Goal: Task Accomplishment & Management: Manage account settings

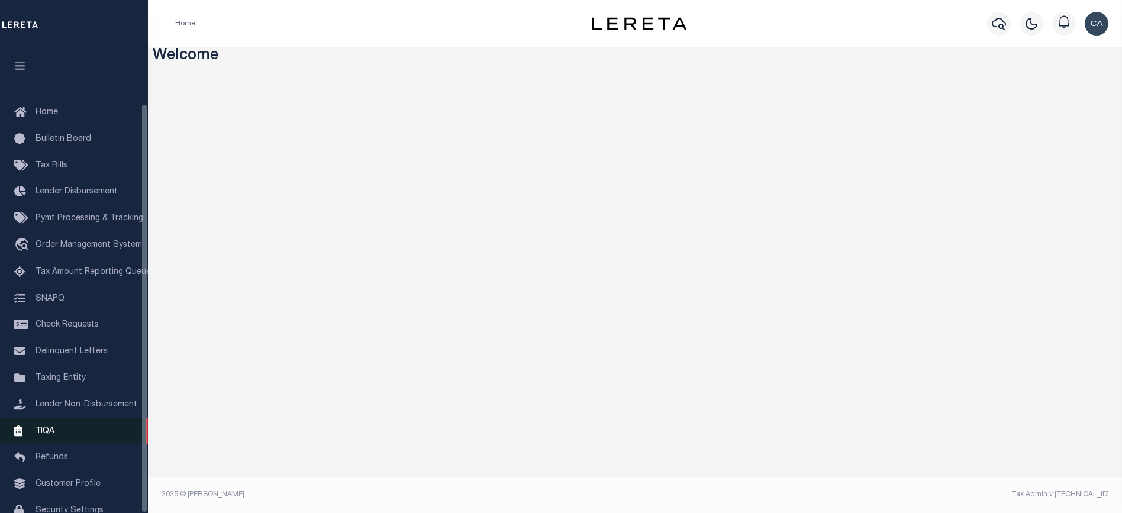
scroll to position [63, 0]
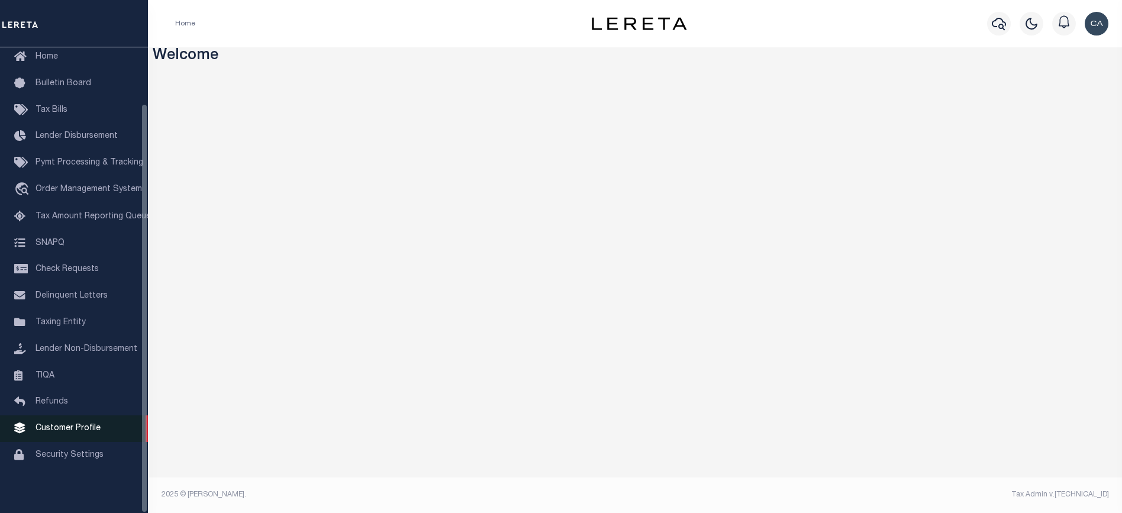
click at [70, 419] on link "Customer Profile" at bounding box center [74, 428] width 148 height 27
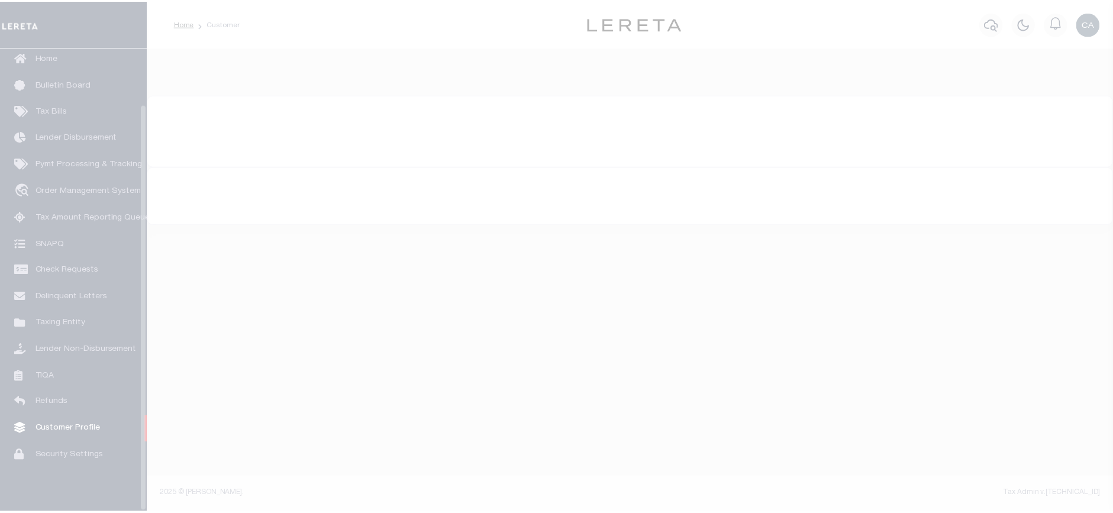
scroll to position [63, 0]
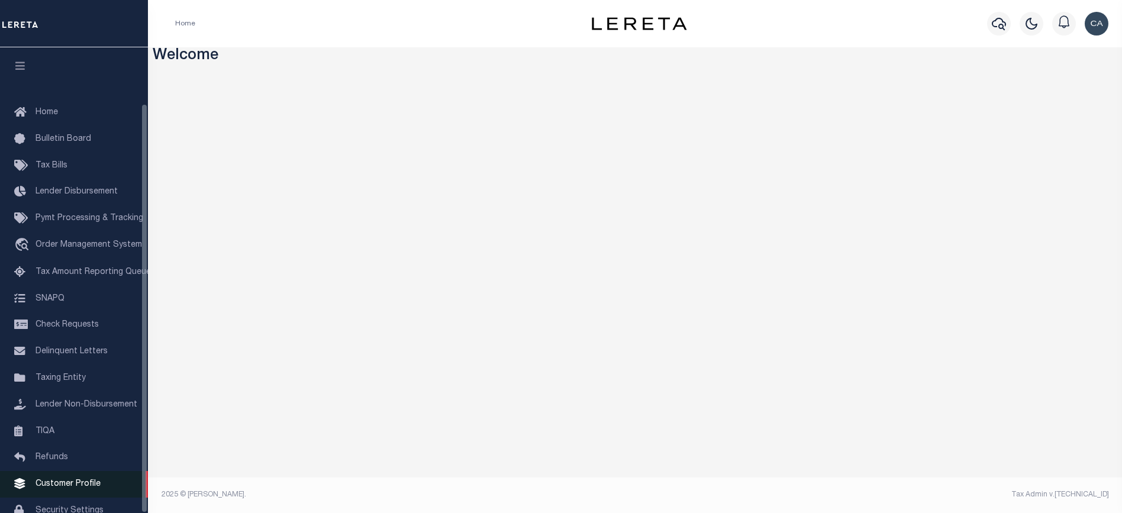
scroll to position [63, 0]
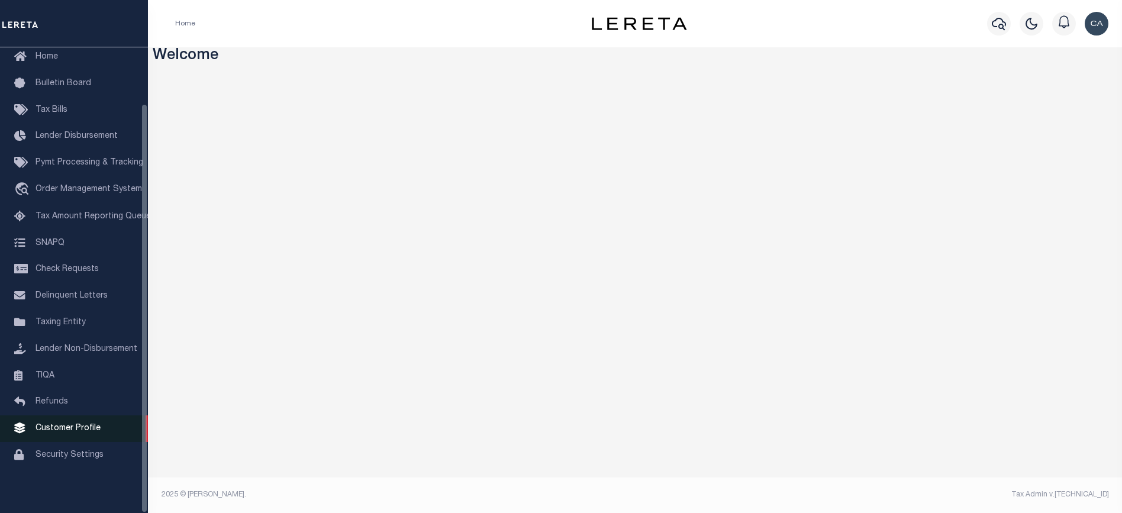
click at [87, 431] on span "Customer Profile" at bounding box center [68, 428] width 65 height 8
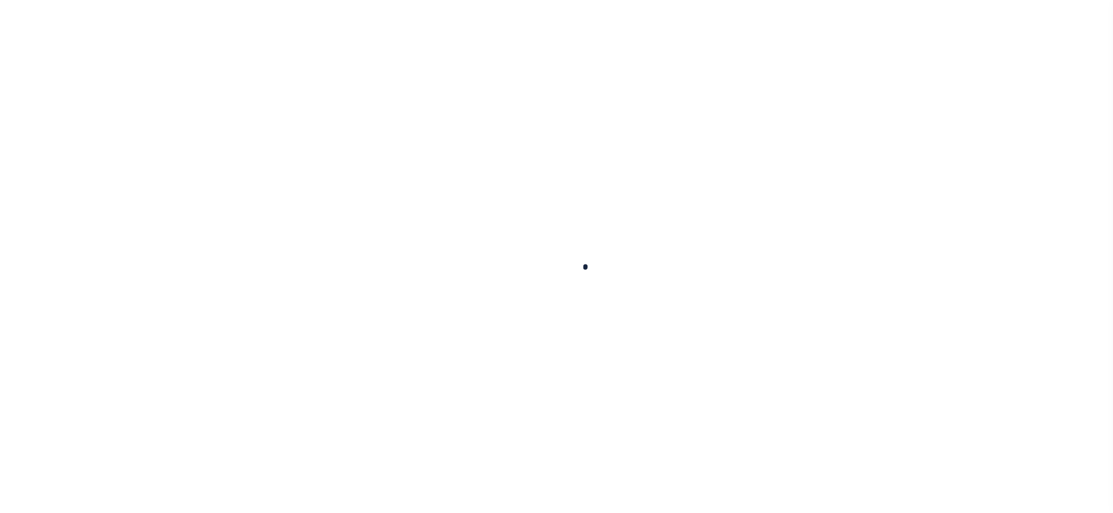
scroll to position [54, 0]
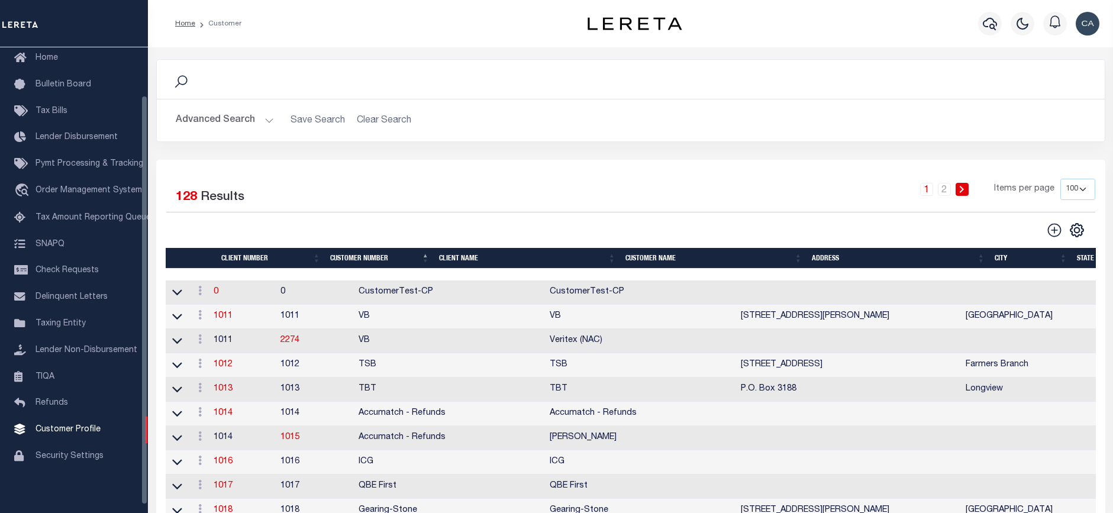
click at [221, 127] on button "Advanced Search" at bounding box center [225, 120] width 98 height 23
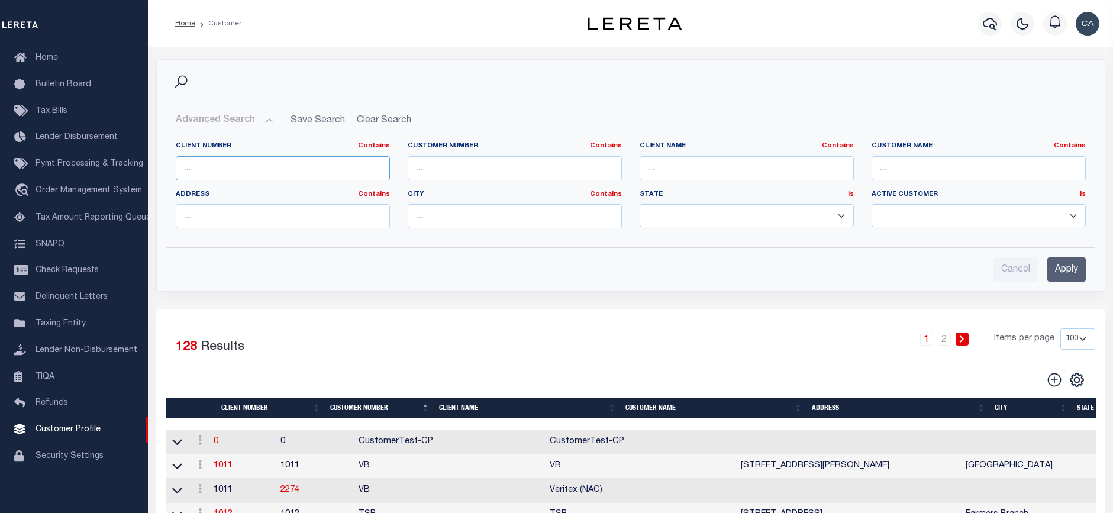
click at [257, 177] on input "text" at bounding box center [283, 168] width 214 height 24
paste input "99127"
type input "99127"
click at [1061, 273] on input "Apply" at bounding box center [1066, 269] width 38 height 24
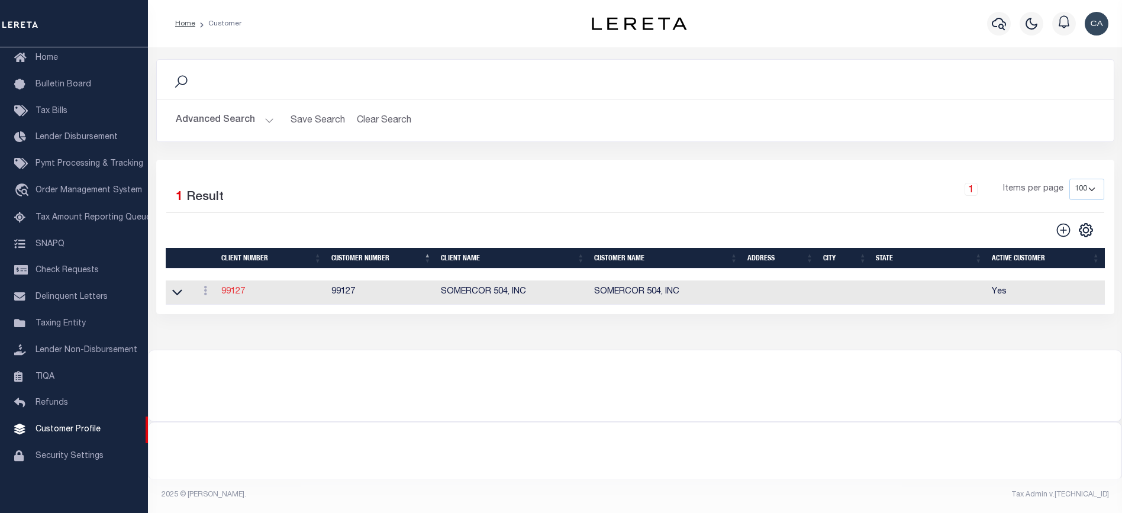
click at [231, 288] on link "99127" at bounding box center [233, 292] width 24 height 8
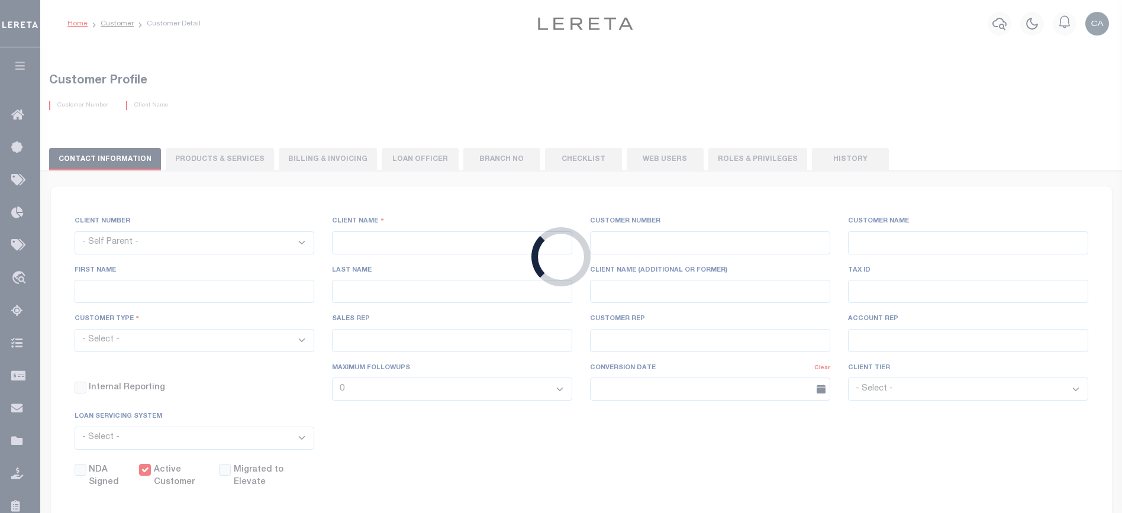
select select
type input "SOMERCOR 504, INC"
type input "99127"
type input "SOMERCOR 504, INC"
type input "COMMERCIAL PORTFOLIO"
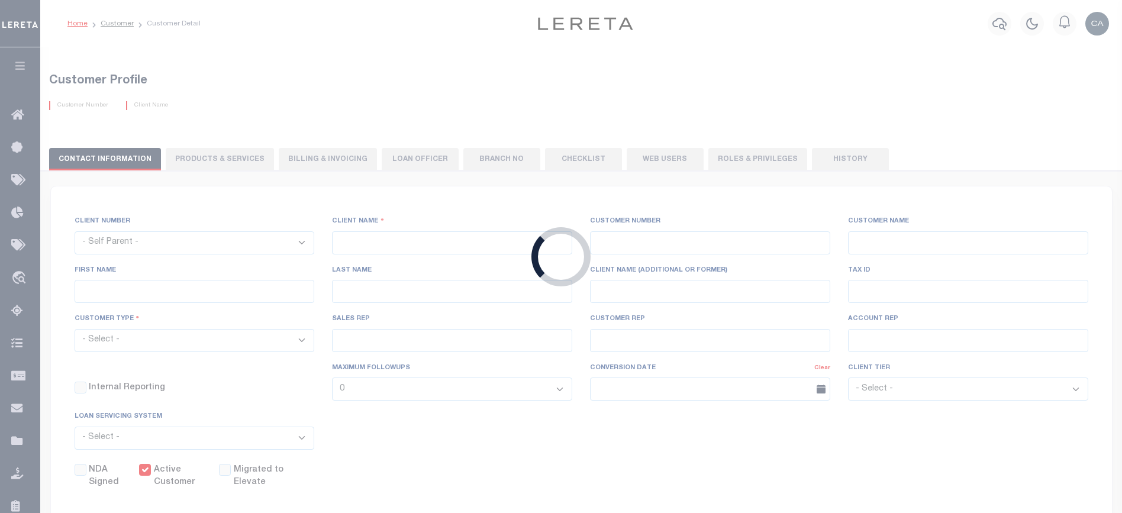
select select "Mixed Portfolio"
type input "INS1"
type input "CUSTOMER SERVICE"
type input "[DATE]"
select select
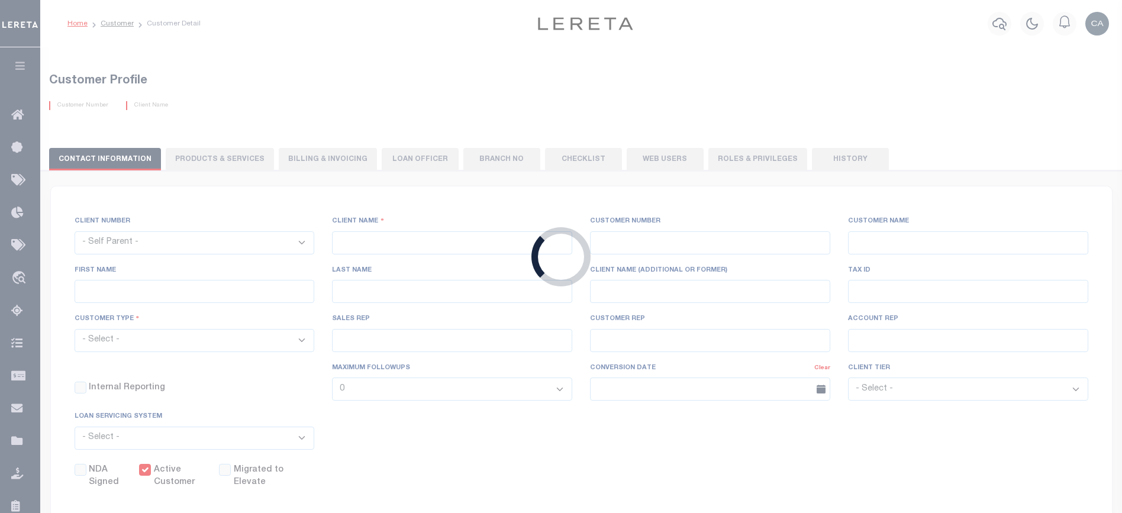
checkbox input "true"
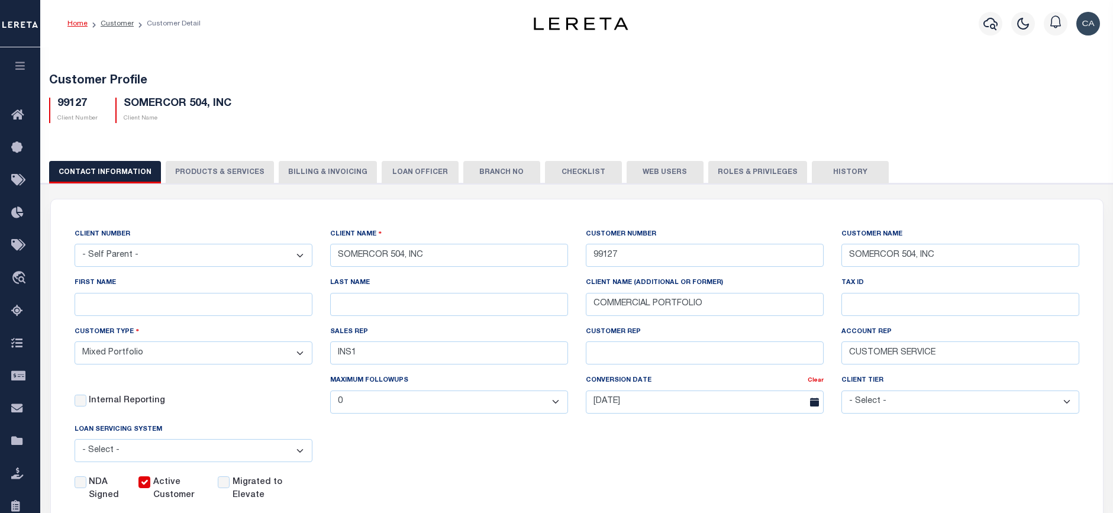
click at [660, 176] on button "Web Users" at bounding box center [665, 172] width 77 height 22
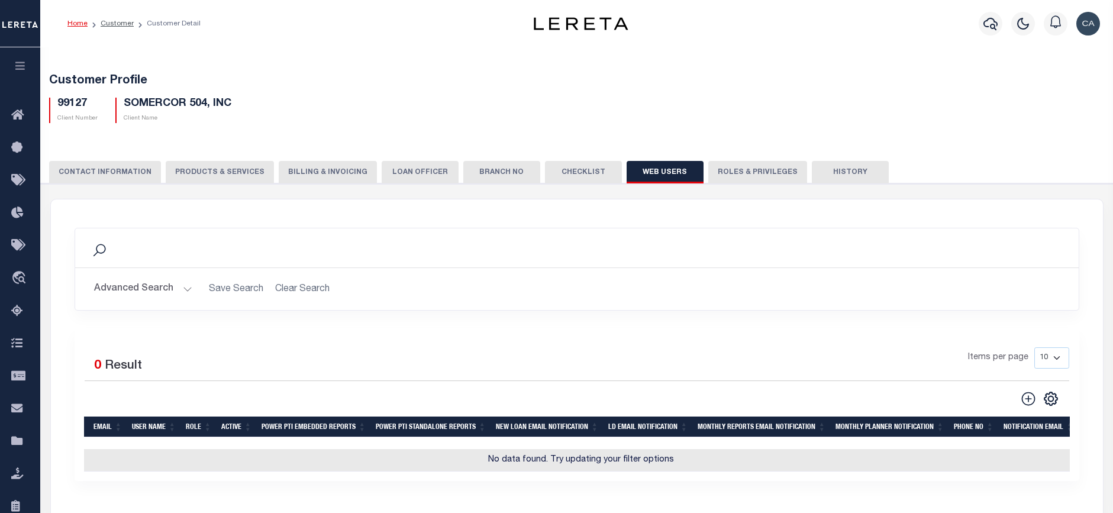
scroll to position [118, 0]
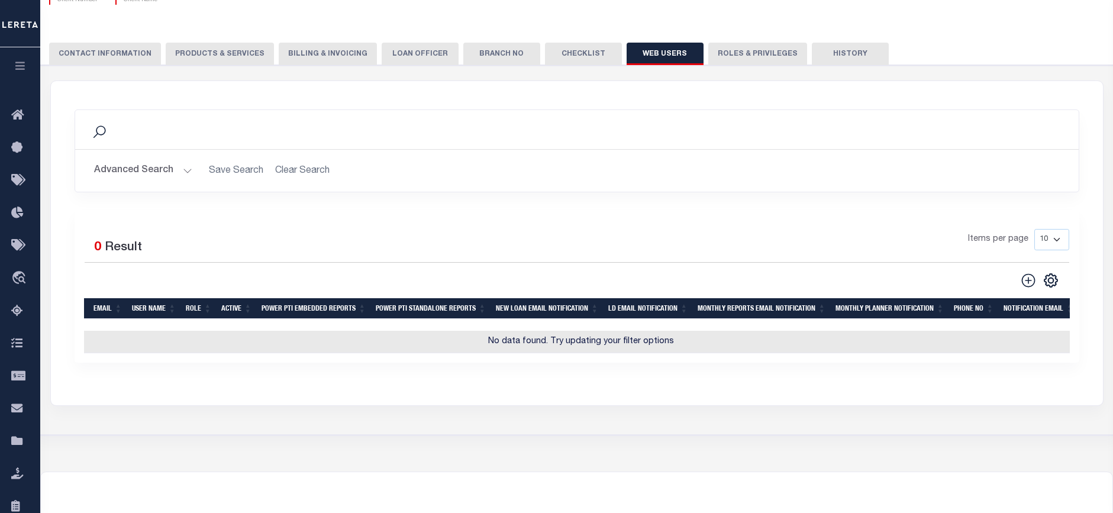
click at [147, 151] on div "Advanced Search Save Search Clear Search EMAIL Contains Contains Is Is Is" at bounding box center [576, 171] width 1003 height 42
click at [1026, 280] on icon at bounding box center [1028, 280] width 15 height 15
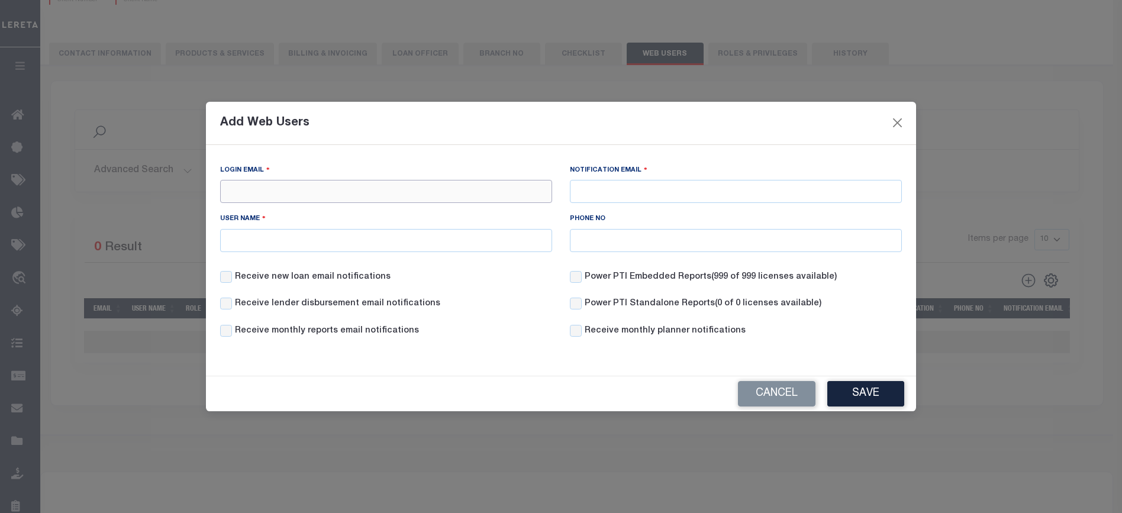
click at [299, 201] on input "Login Email" at bounding box center [386, 191] width 332 height 23
click at [360, 189] on input "Login Email" at bounding box center [386, 191] width 332 height 23
paste input "[PERSON_NAME][EMAIL_ADDRESS][PERSON_NAME][DOMAIN_NAME]"
type input "[PERSON_NAME][EMAIL_ADDRESS][PERSON_NAME][DOMAIN_NAME]"
click at [615, 191] on input "Notification Email" at bounding box center [736, 191] width 332 height 23
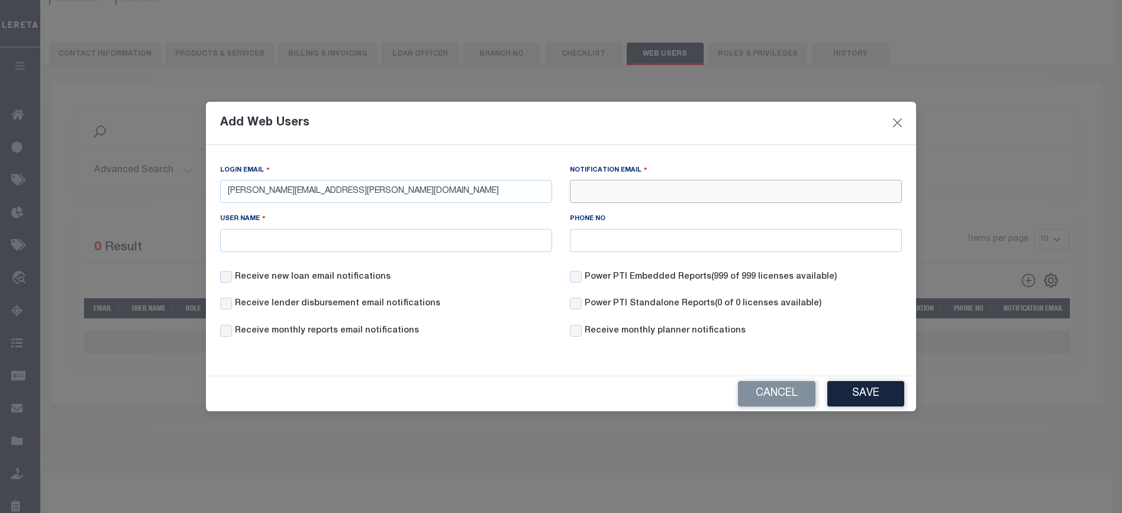
paste input "[PERSON_NAME][EMAIL_ADDRESS][PERSON_NAME][DOMAIN_NAME]"
type input "[PERSON_NAME][EMAIL_ADDRESS][PERSON_NAME][DOMAIN_NAME]"
click at [489, 227] on div "User Name" at bounding box center [386, 231] width 332 height 39
click at [486, 234] on input "User Name" at bounding box center [386, 240] width 332 height 23
drag, startPoint x: 227, startPoint y: 189, endPoint x: 299, endPoint y: 192, distance: 72.2
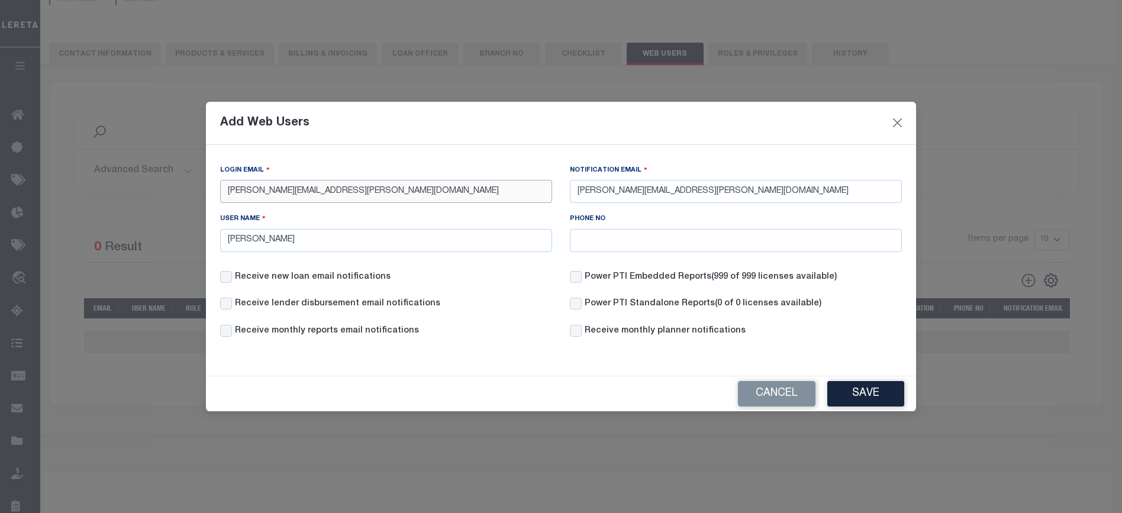
click at [299, 192] on input "[PERSON_NAME][EMAIL_ADDRESS][PERSON_NAME][DOMAIN_NAME]" at bounding box center [386, 191] width 332 height 23
drag, startPoint x: 284, startPoint y: 238, endPoint x: 166, endPoint y: 256, distance: 119.7
click at [196, 252] on div "Add Web Users Login Email [PERSON_NAME][EMAIL_ADDRESS][PERSON_NAME][DOMAIN_NAME…" at bounding box center [561, 256] width 1122 height 513
paste input "[PERSON_NAME].[PERSON_NAME]"
type input "[PERSON_NAME].[PERSON_NAME]"
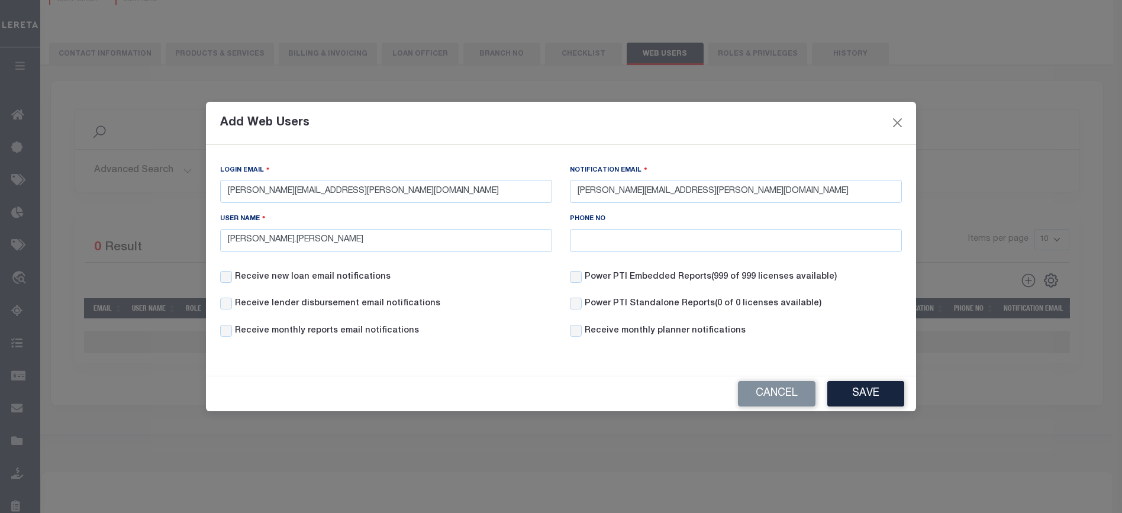
click at [680, 228] on div "Phone NO" at bounding box center [736, 231] width 332 height 39
click at [859, 398] on button "Save" at bounding box center [865, 393] width 77 height 25
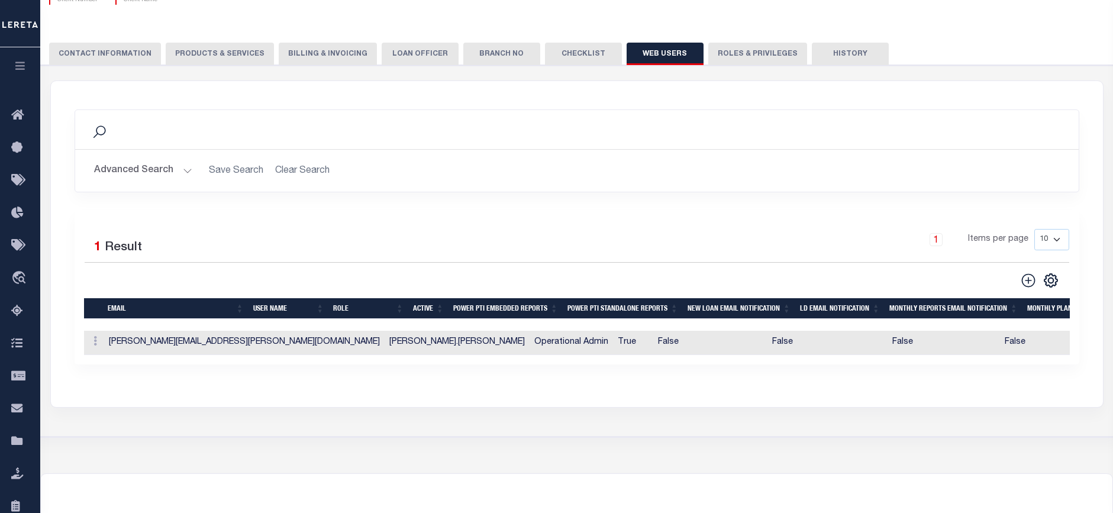
scroll to position [0, 0]
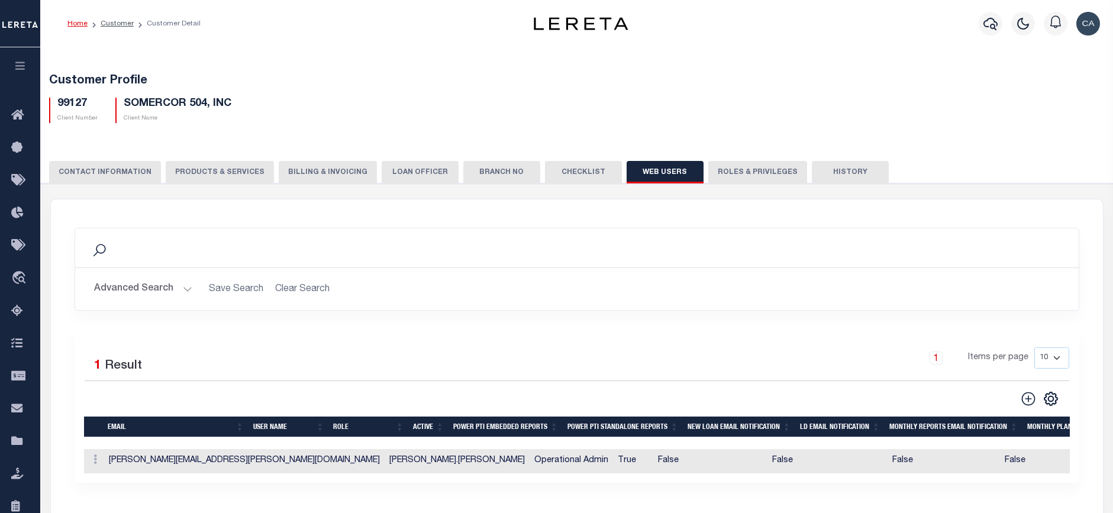
click at [747, 317] on div "Search Advanced Search Save Search Clear Search Is Is" at bounding box center [577, 278] width 1022 height 101
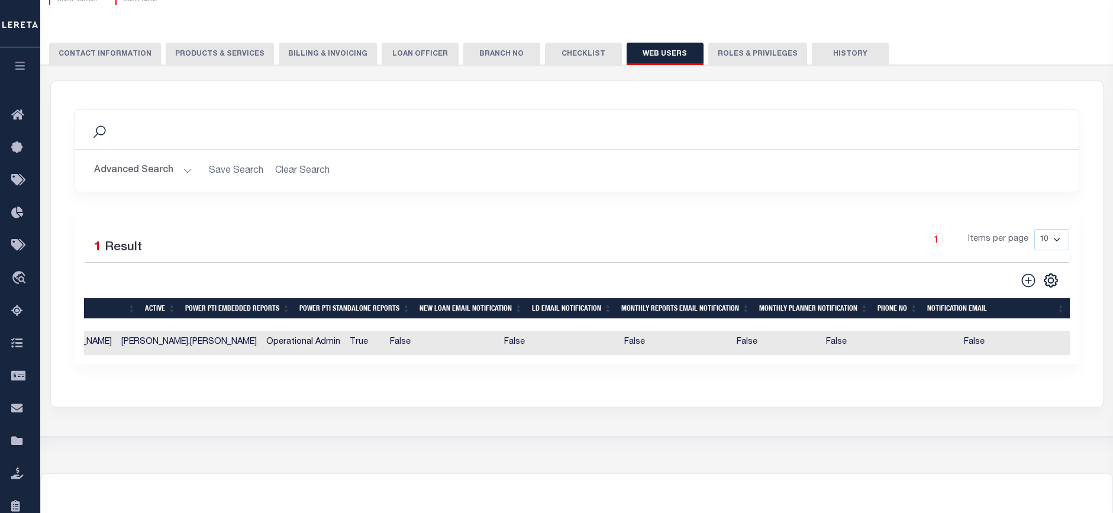
scroll to position [233, 0]
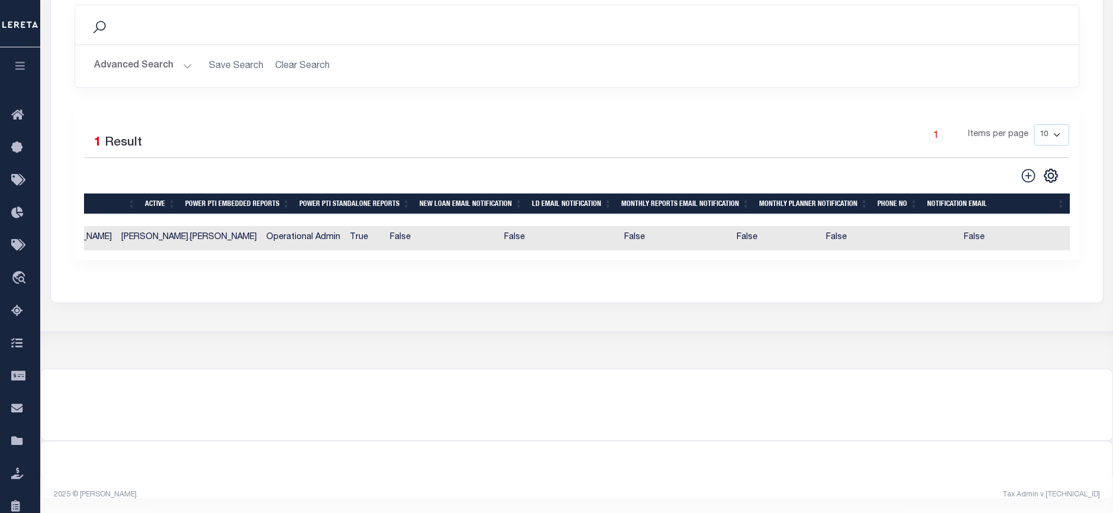
click at [597, 334] on div "Customer Profile 99127 Client Number SOMERCOR 504, INC Client Name" at bounding box center [576, 96] width 1073 height 544
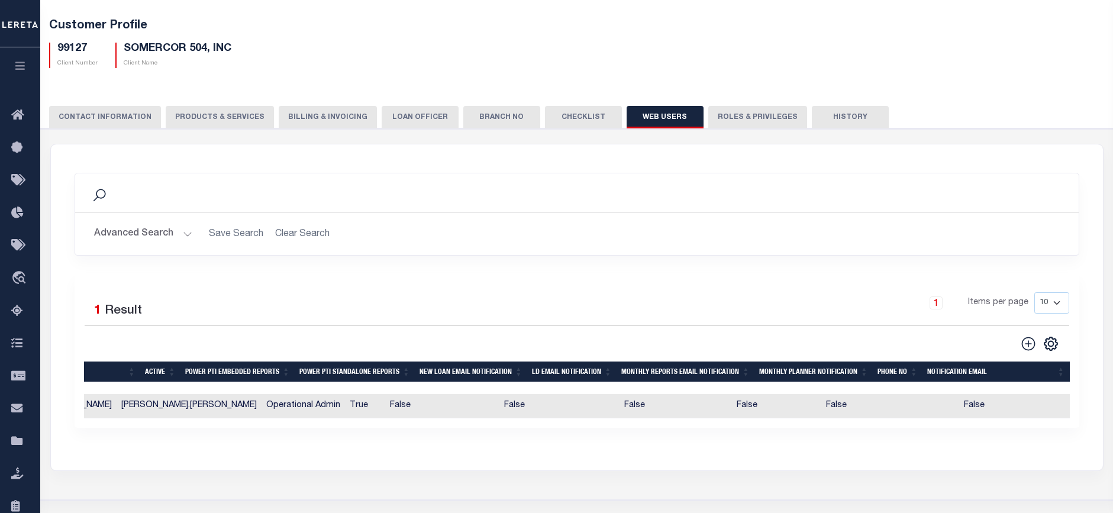
click at [125, 122] on button "CONTACT INFORMATION" at bounding box center [105, 117] width 112 height 22
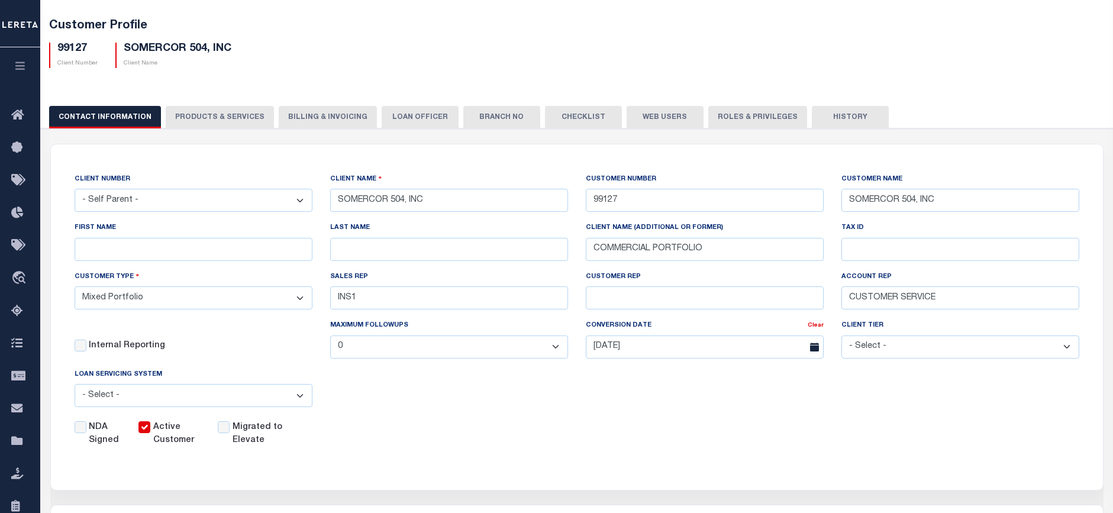
click at [182, 120] on button "PRODUCTS & SERVICES" at bounding box center [220, 117] width 108 height 22
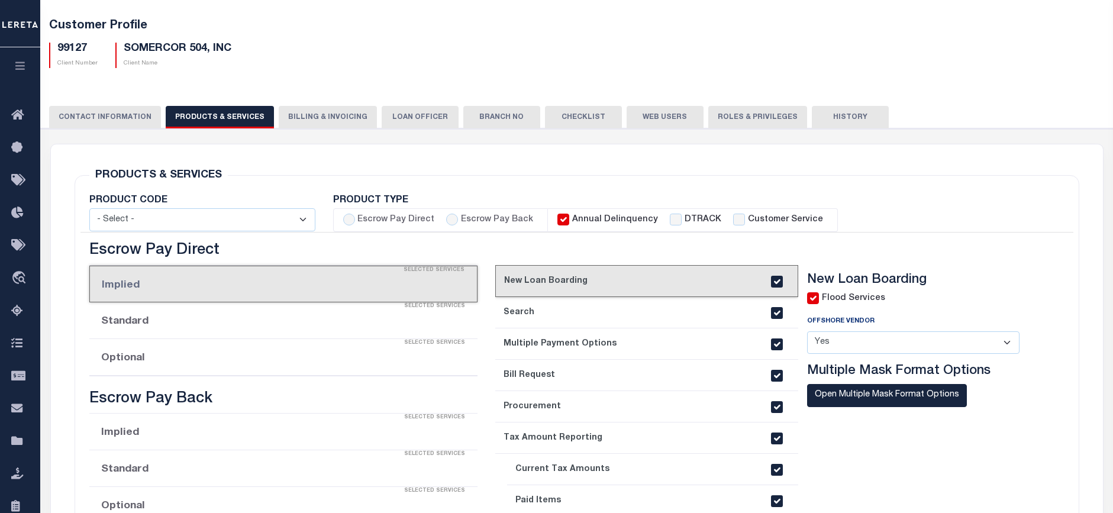
radio input "true"
checkbox input "true"
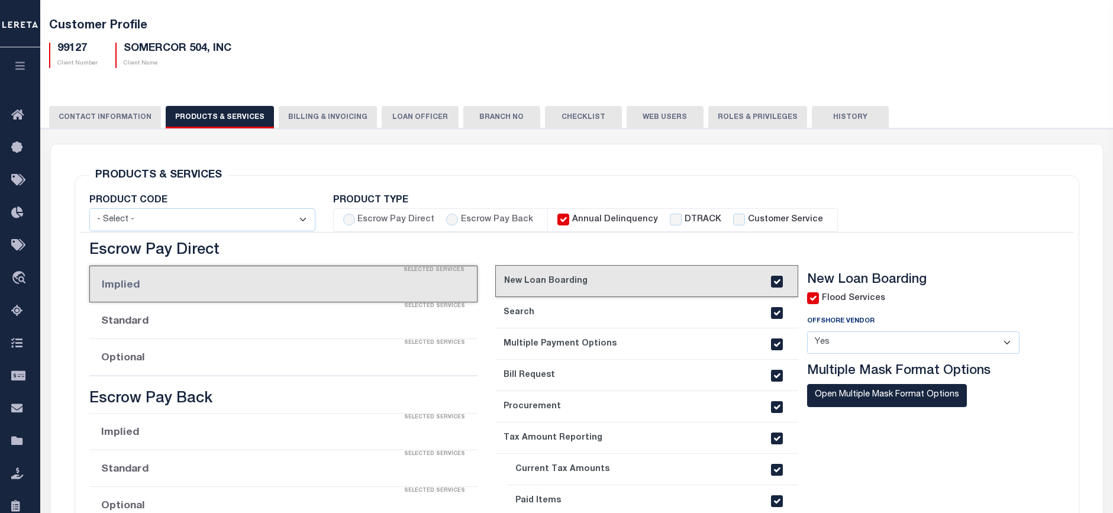
checkbox input "true"
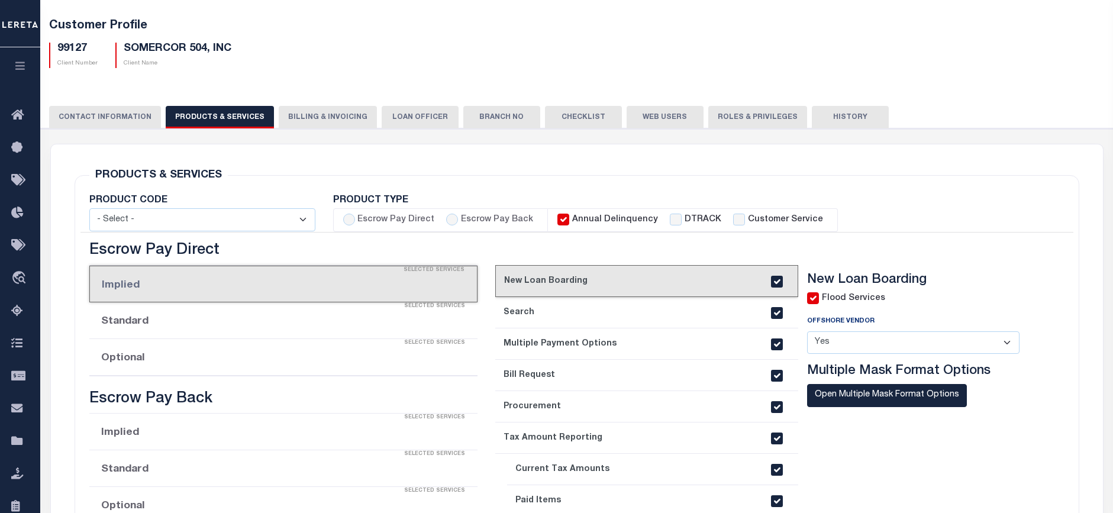
checkbox input "true"
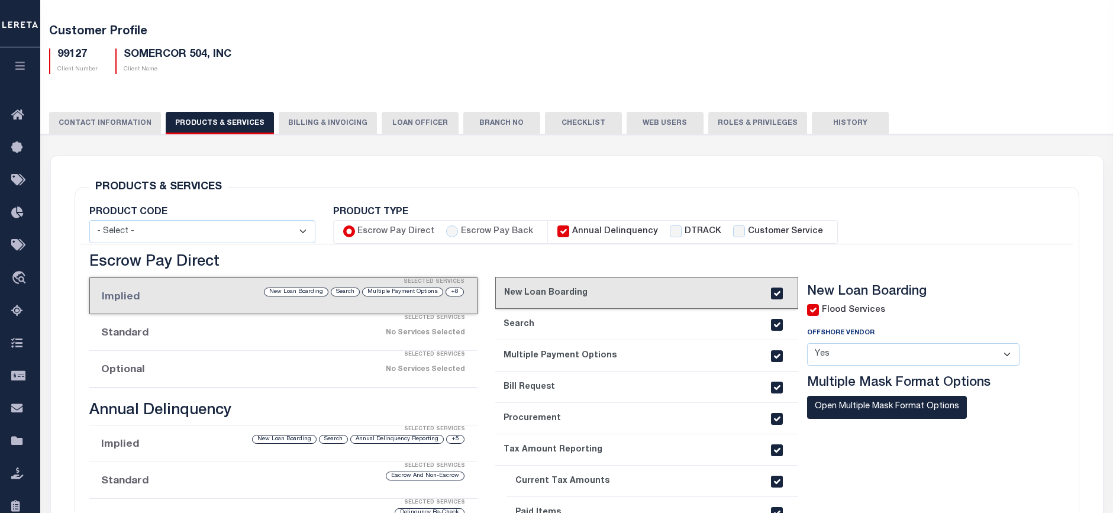
scroll to position [114, 0]
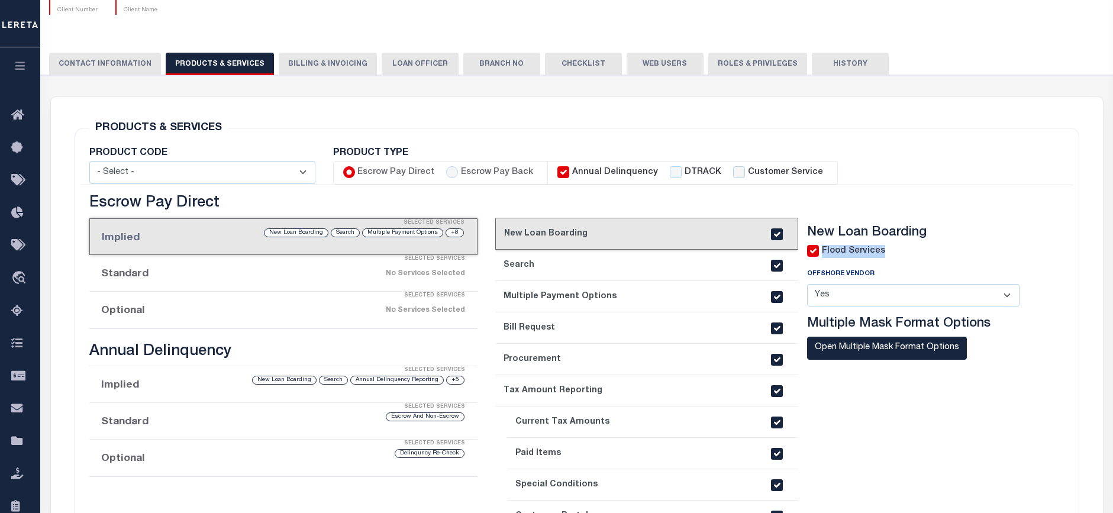
drag, startPoint x: 890, startPoint y: 254, endPoint x: 810, endPoint y: 256, distance: 80.5
click at [810, 256] on div "Flood Services" at bounding box center [922, 251] width 230 height 13
drag, startPoint x: 810, startPoint y: 256, endPoint x: 896, endPoint y: 266, distance: 87.0
click at [896, 266] on div "Flood Services Offshore Vendor - Select - Yes No Multiple Mask Format Options" at bounding box center [922, 316] width 230 height 143
drag, startPoint x: 902, startPoint y: 254, endPoint x: 822, endPoint y: 256, distance: 79.9
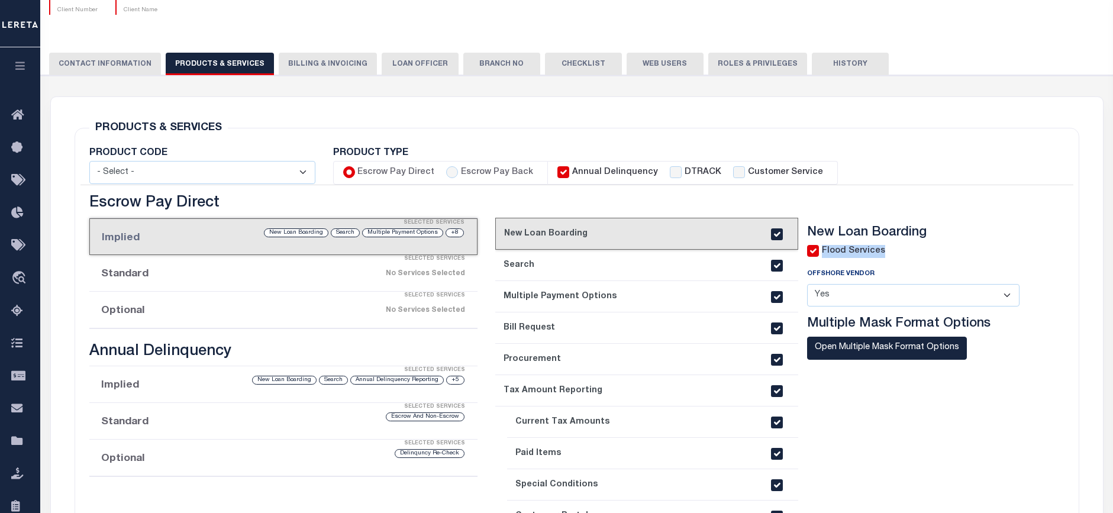
click at [822, 256] on div "Flood Services" at bounding box center [922, 251] width 230 height 13
drag, startPoint x: 822, startPoint y: 256, endPoint x: 911, endPoint y: 259, distance: 88.8
click at [911, 259] on div "Flood Services Offshore Vendor - Select - Yes No Multiple Mask Format Options" at bounding box center [922, 316] width 230 height 143
